Goal: Information Seeking & Learning: Learn about a topic

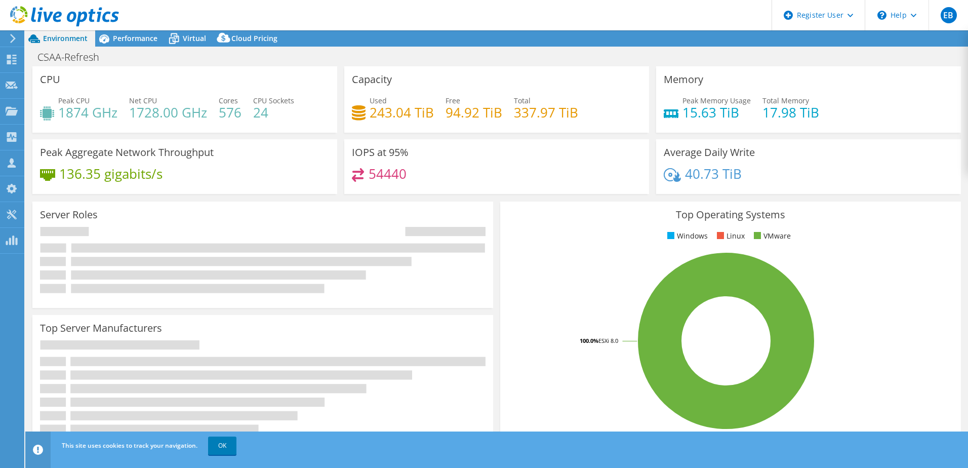
select select "USD"
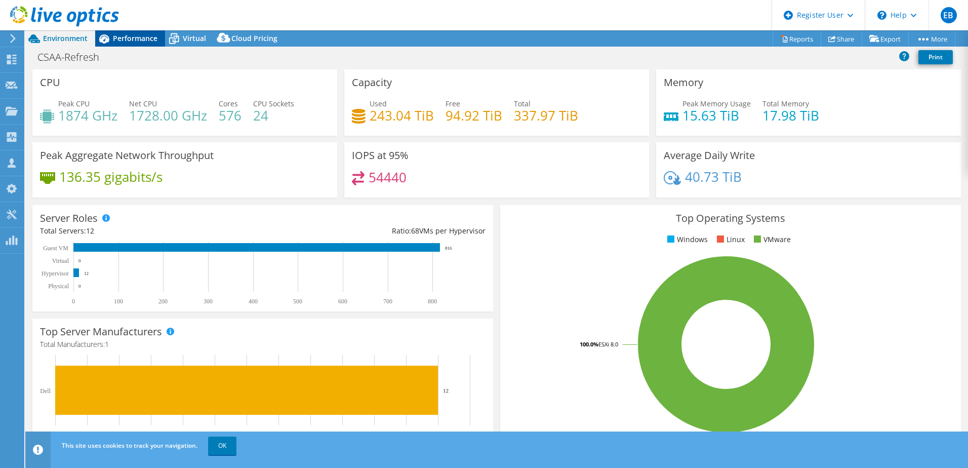
click at [127, 36] on span "Performance" at bounding box center [135, 38] width 45 height 10
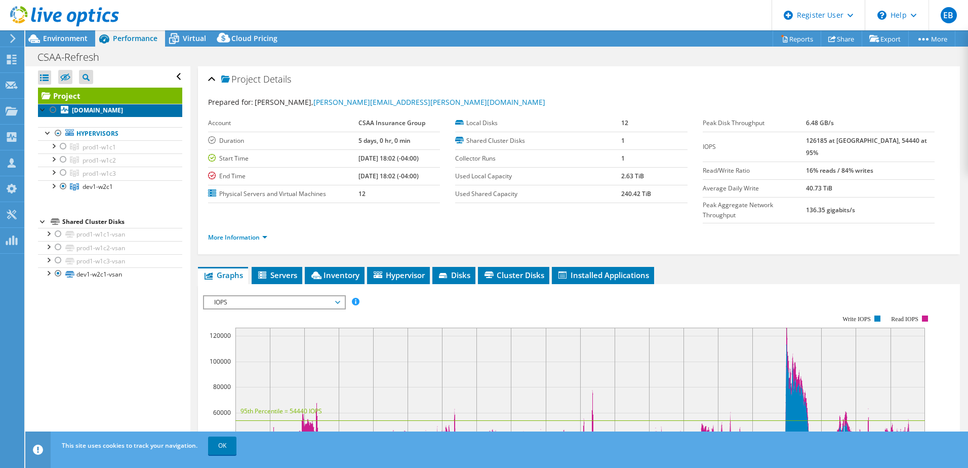
click at [86, 114] on b "[DOMAIN_NAME]" at bounding box center [97, 110] width 51 height 9
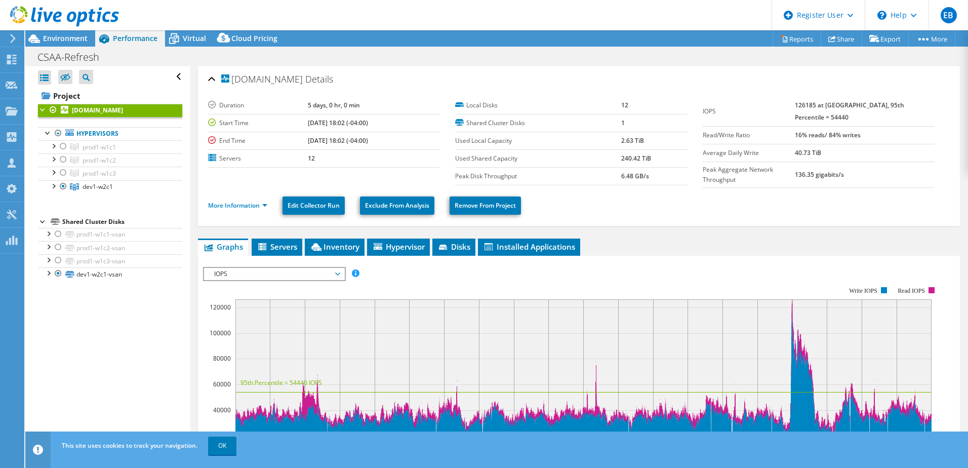
drag, startPoint x: 234, startPoint y: 84, endPoint x: 358, endPoint y: 82, distance: 123.6
click at [333, 83] on h2 "[DOMAIN_NAME] Details" at bounding box center [270, 79] width 125 height 20
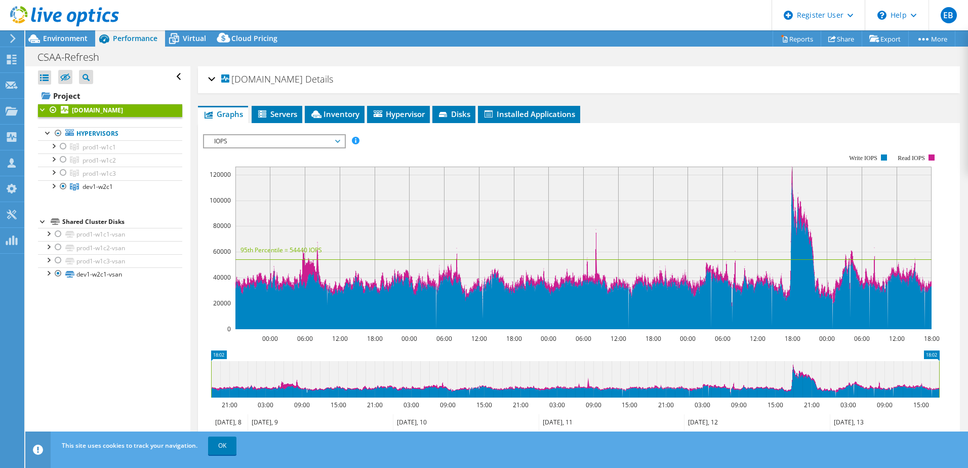
click at [342, 60] on div "CSAA-Refresh Print" at bounding box center [496, 57] width 943 height 19
drag, startPoint x: 234, startPoint y: 85, endPoint x: 247, endPoint y: 82, distance: 13.0
click at [261, 82] on span "[DOMAIN_NAME]" at bounding box center [262, 79] width 82 height 10
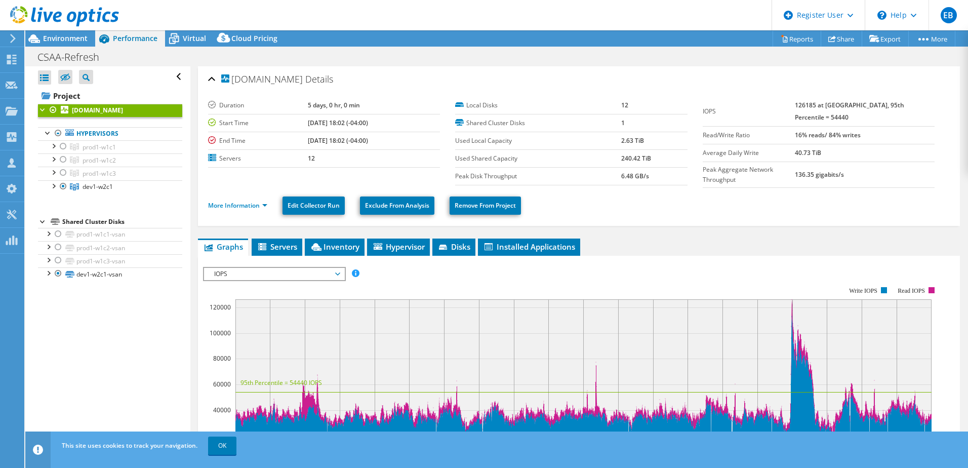
drag, startPoint x: 232, startPoint y: 84, endPoint x: 292, endPoint y: 86, distance: 59.3
click at [292, 86] on h2 "[DOMAIN_NAME] Details" at bounding box center [270, 79] width 125 height 20
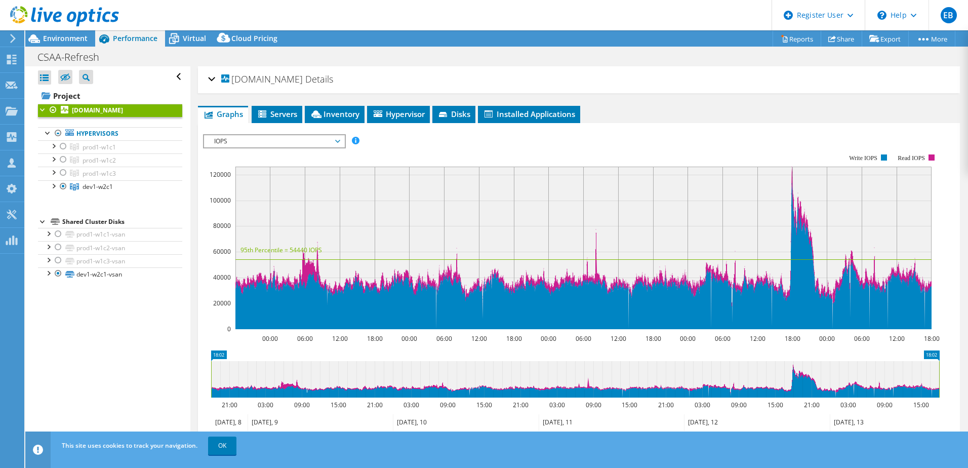
copy span "[DOMAIN_NAME]"
click at [62, 37] on span "Environment" at bounding box center [65, 38] width 45 height 10
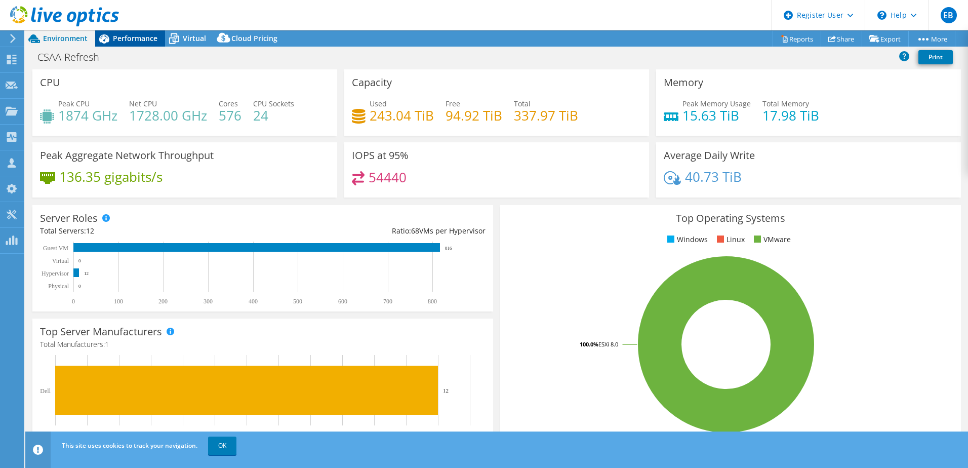
click at [115, 39] on span "Performance" at bounding box center [135, 38] width 45 height 10
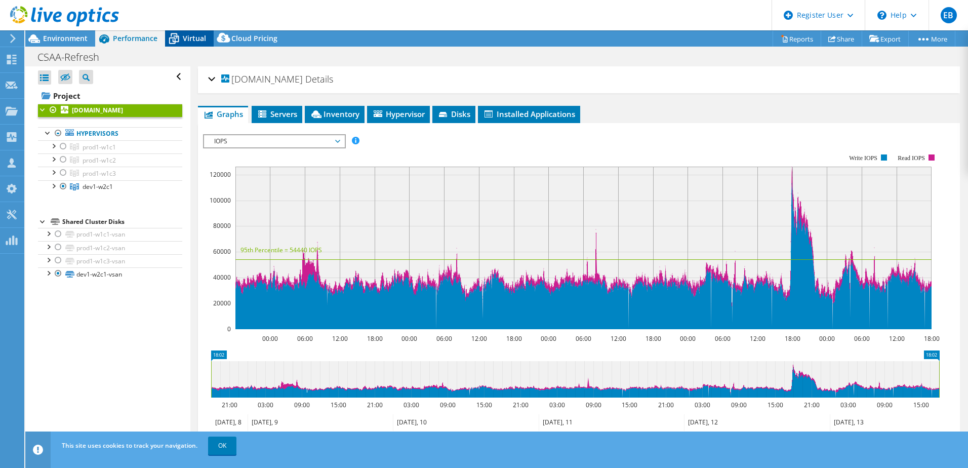
click at [188, 35] on span "Virtual" at bounding box center [194, 38] width 23 height 10
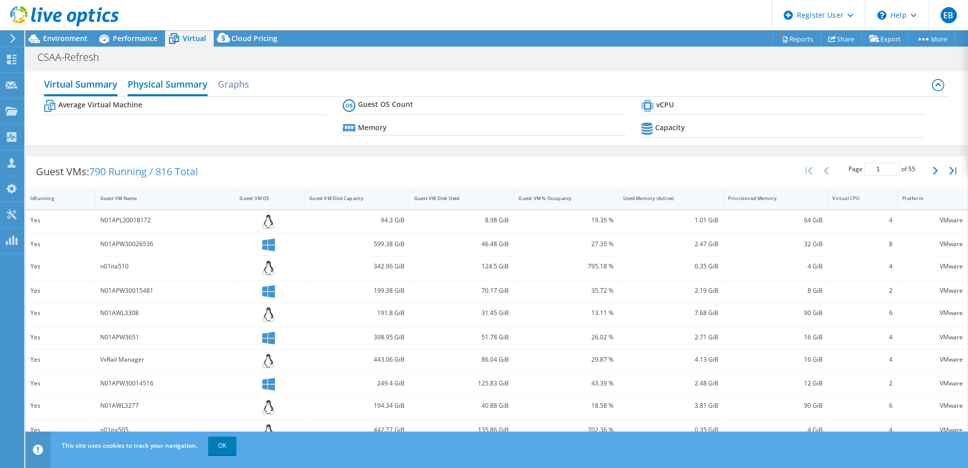
click at [154, 80] on h2 "Physical Summary" at bounding box center [168, 85] width 80 height 22
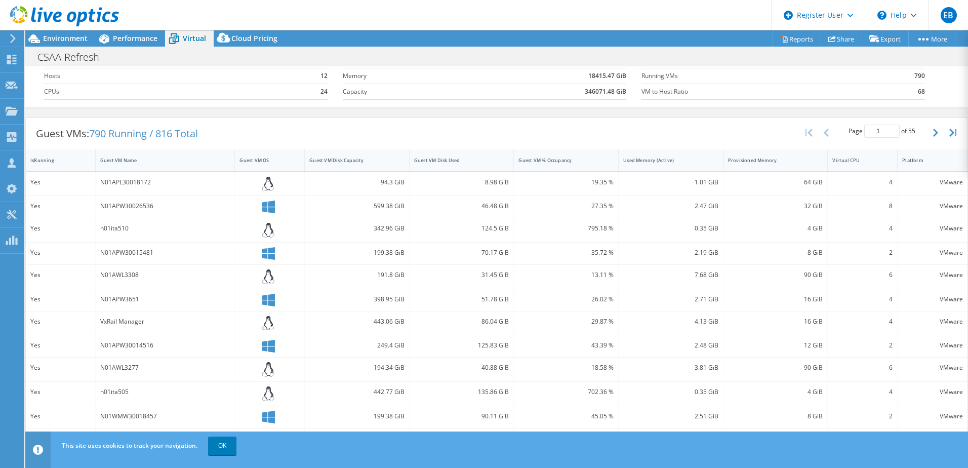
scroll to position [130, 0]
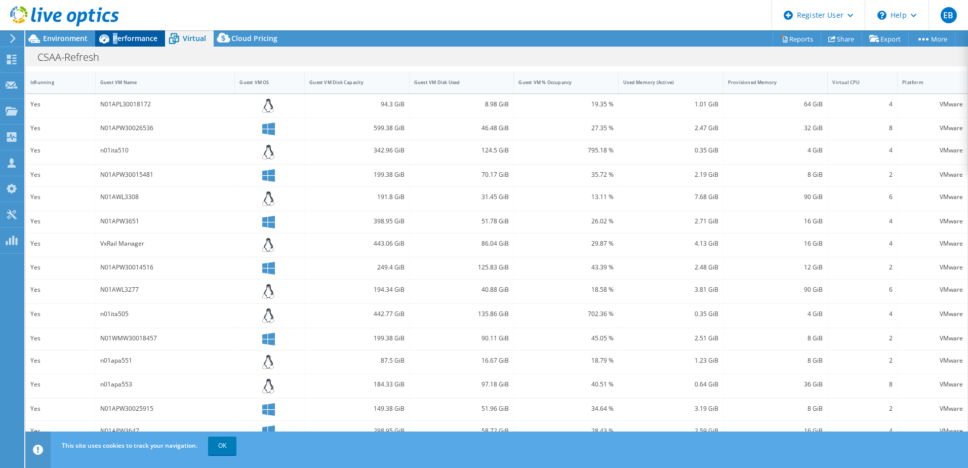
drag, startPoint x: 114, startPoint y: 41, endPoint x: 124, endPoint y: 38, distance: 9.8
click at [117, 39] on span "Performance" at bounding box center [135, 38] width 45 height 10
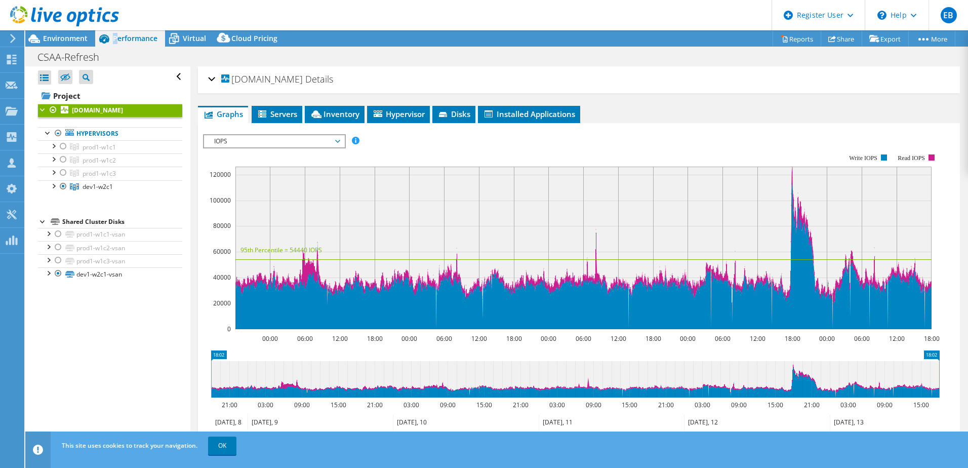
scroll to position [0, 0]
click at [54, 150] on div at bounding box center [53, 145] width 10 height 10
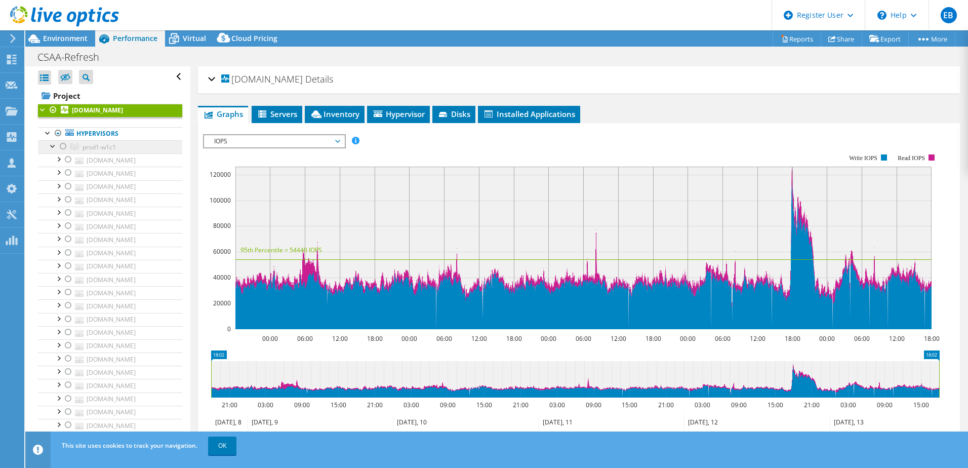
click at [81, 152] on link "prod1-w1c1" at bounding box center [110, 146] width 144 height 13
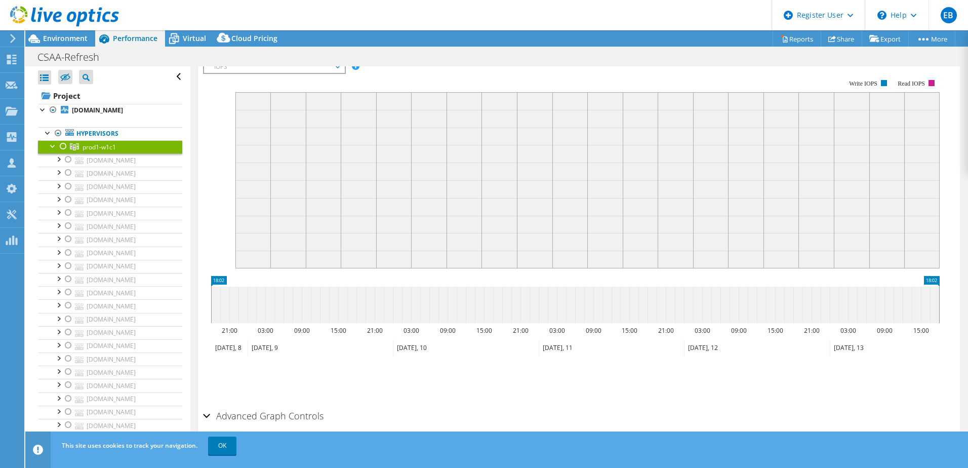
scroll to position [101, 0]
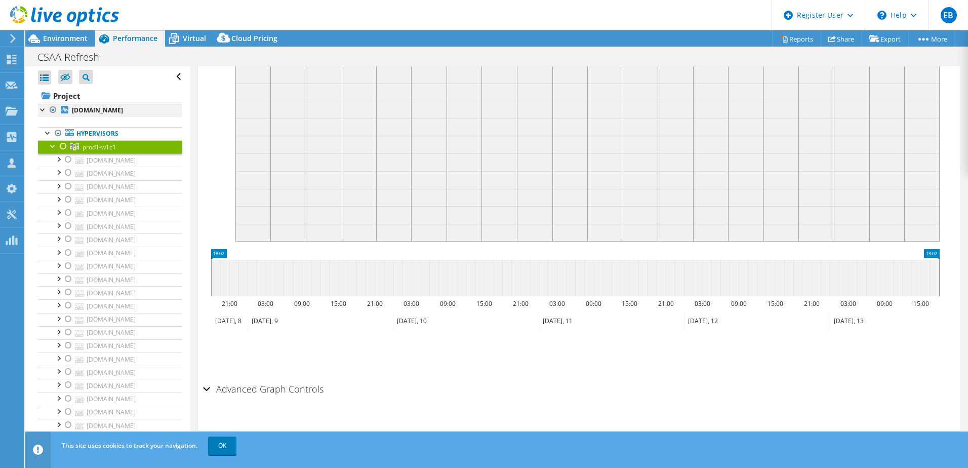
click at [40, 110] on div at bounding box center [43, 109] width 10 height 10
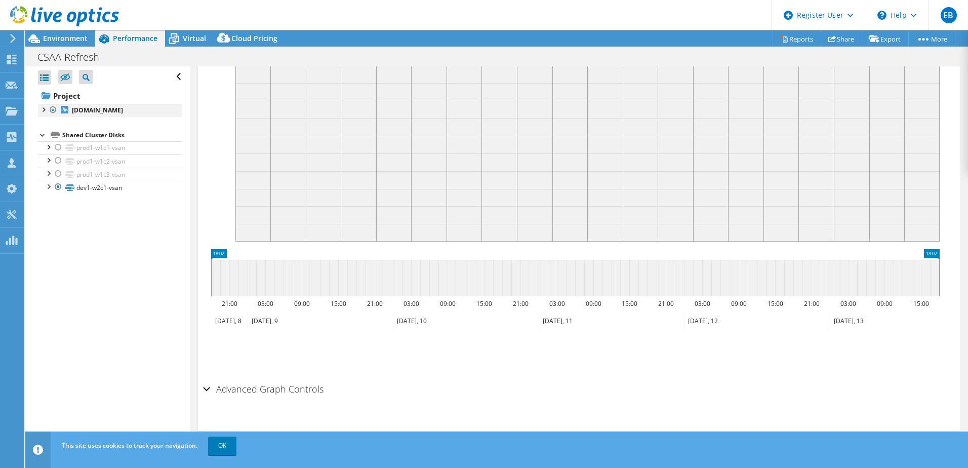
click at [43, 108] on div at bounding box center [43, 109] width 10 height 10
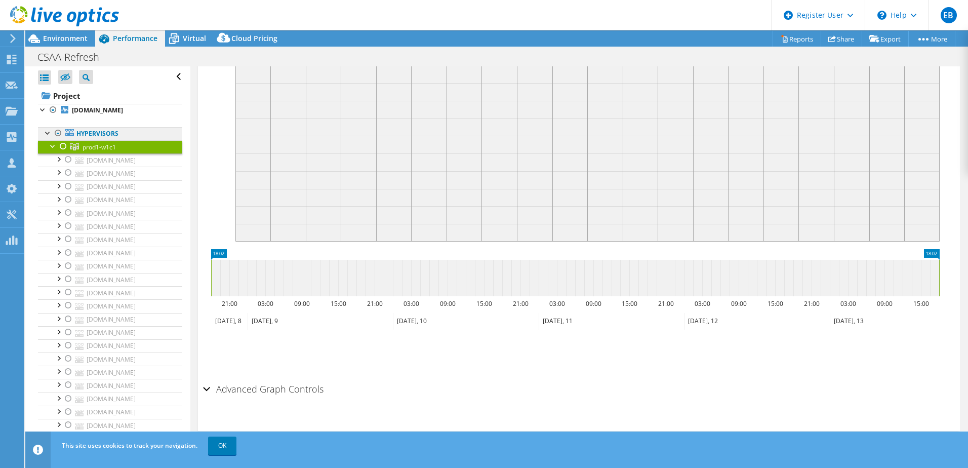
click at [90, 140] on link "Hypervisors" at bounding box center [110, 133] width 144 height 13
click at [87, 114] on b "[DOMAIN_NAME]" at bounding box center [97, 110] width 51 height 9
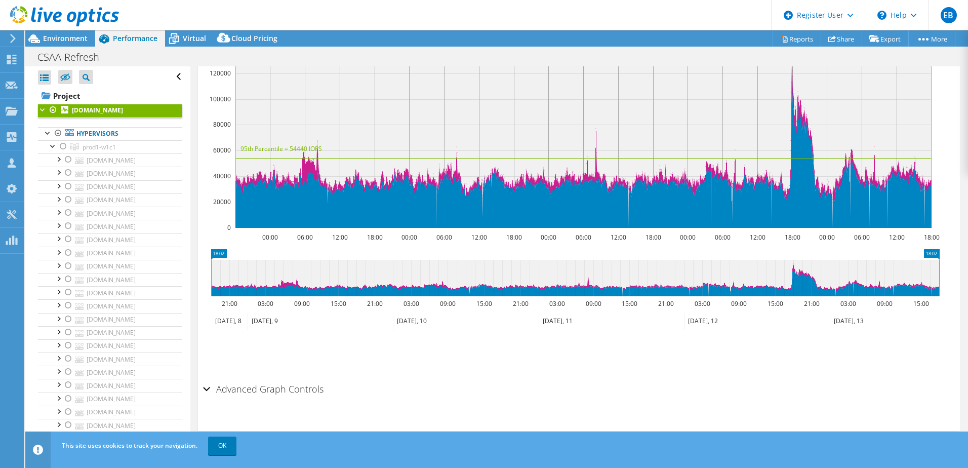
click at [213, 390] on h2 "Advanced Graph Controls" at bounding box center [263, 389] width 121 height 20
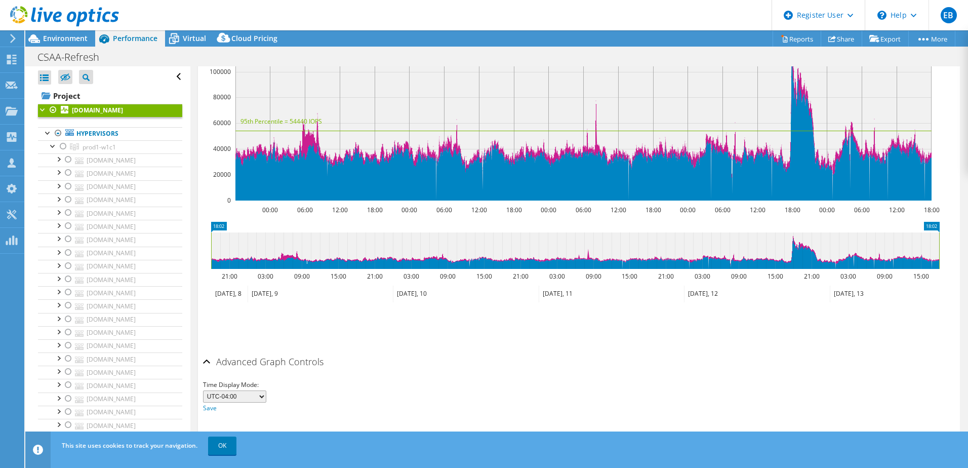
scroll to position [142, 0]
